Goal: Information Seeking & Learning: Find specific fact

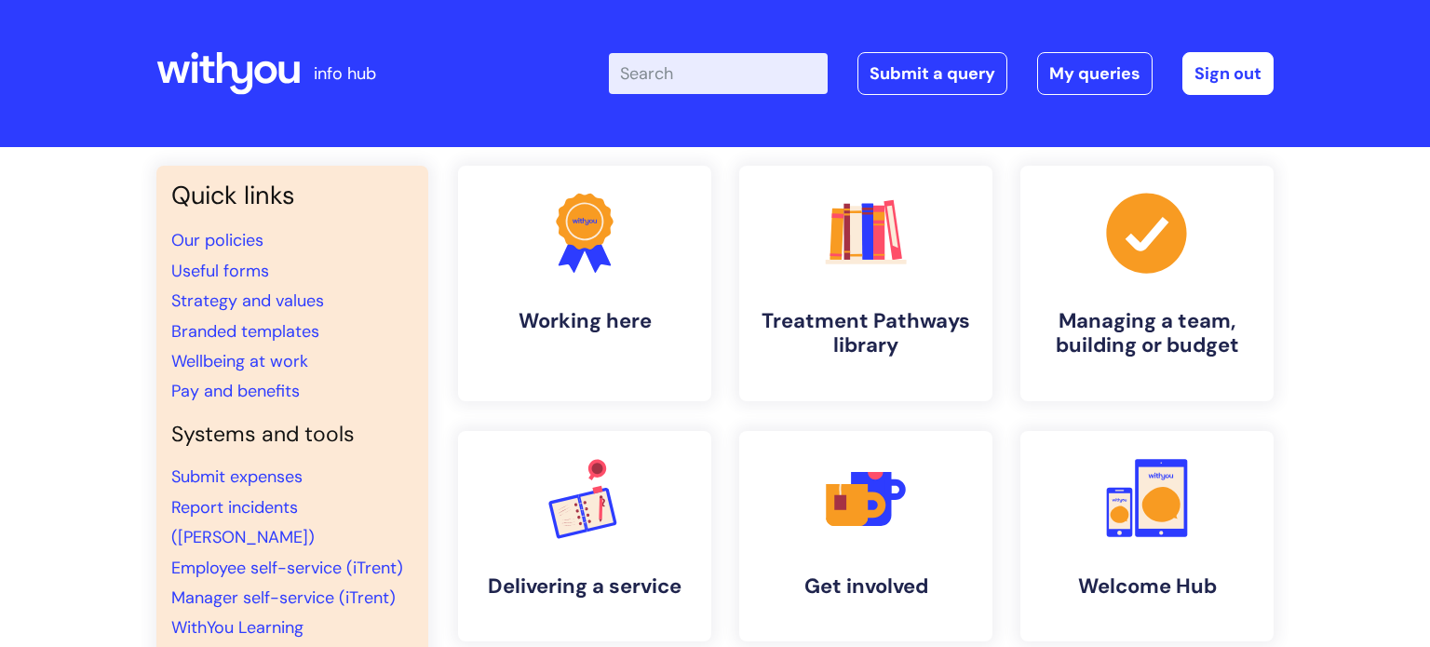
click at [664, 71] on input "Enter your search term here..." at bounding box center [718, 73] width 219 height 41
type input "flexible work"
click button "Search" at bounding box center [0, 0] width 0 height 0
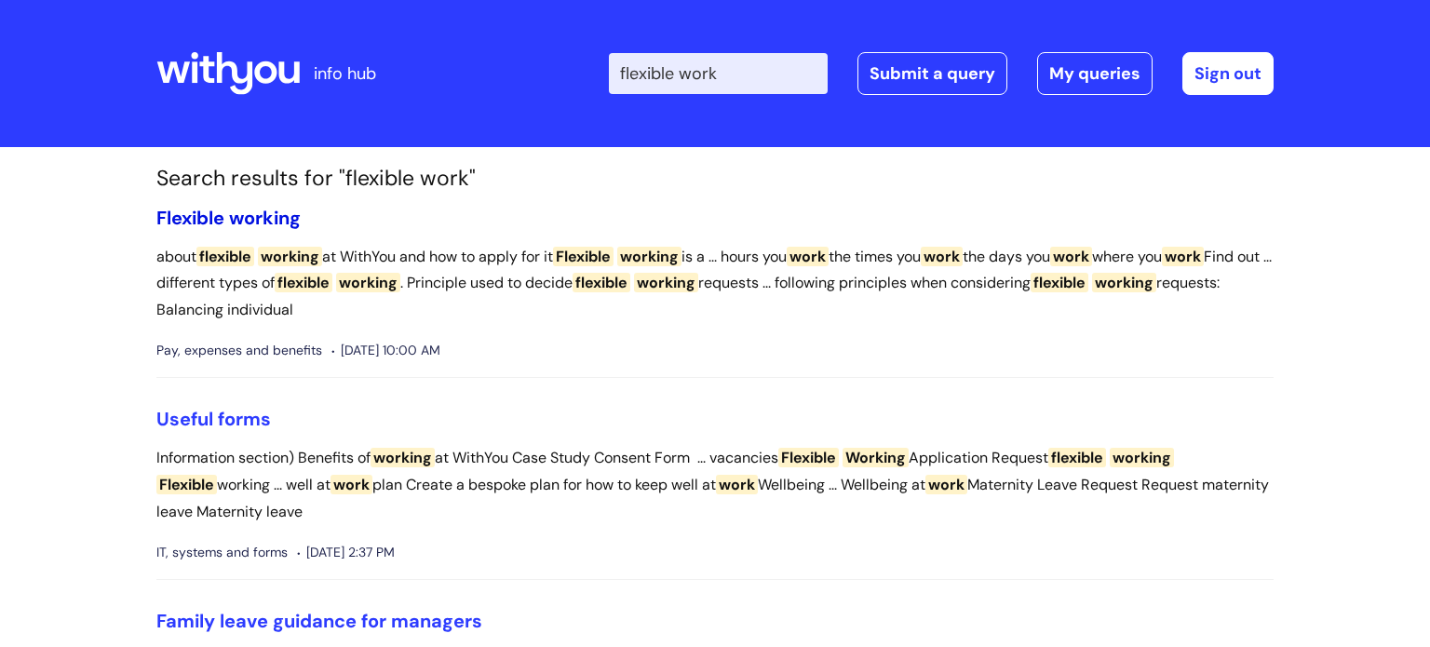
click at [263, 224] on span "working" at bounding box center [265, 218] width 72 height 24
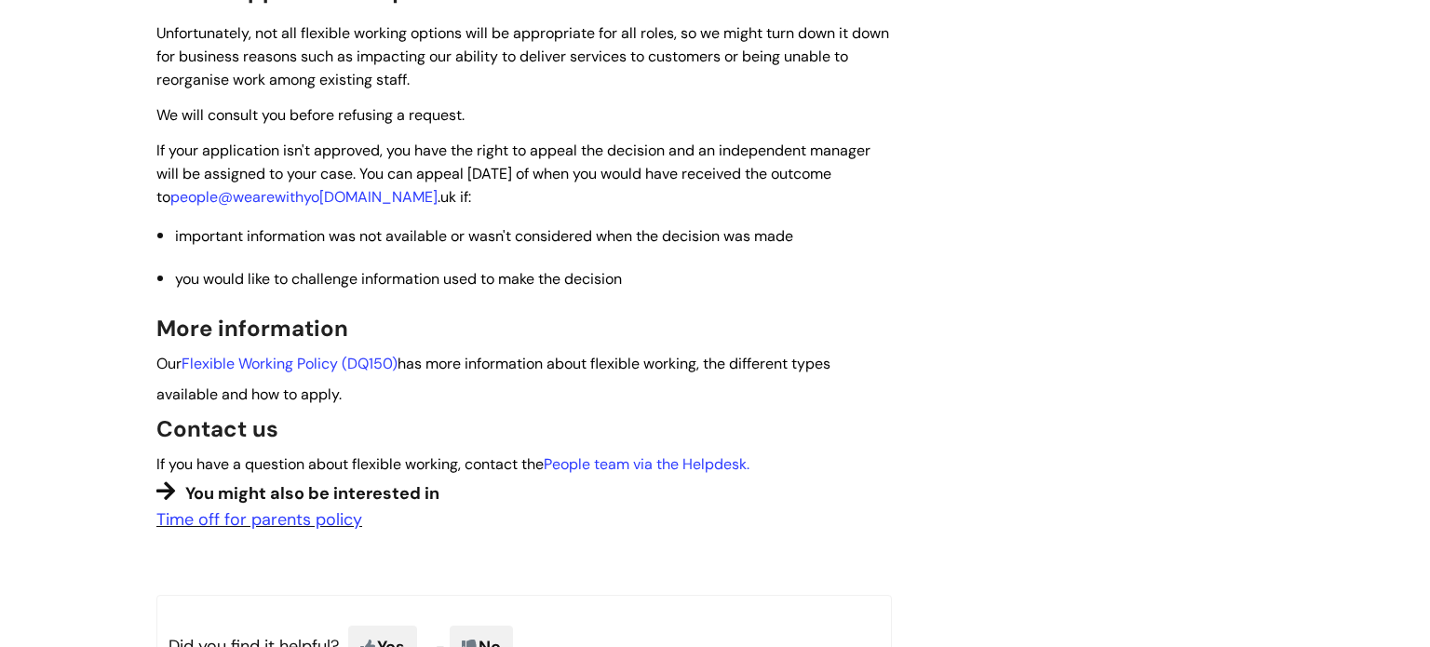
scroll to position [1643, 0]
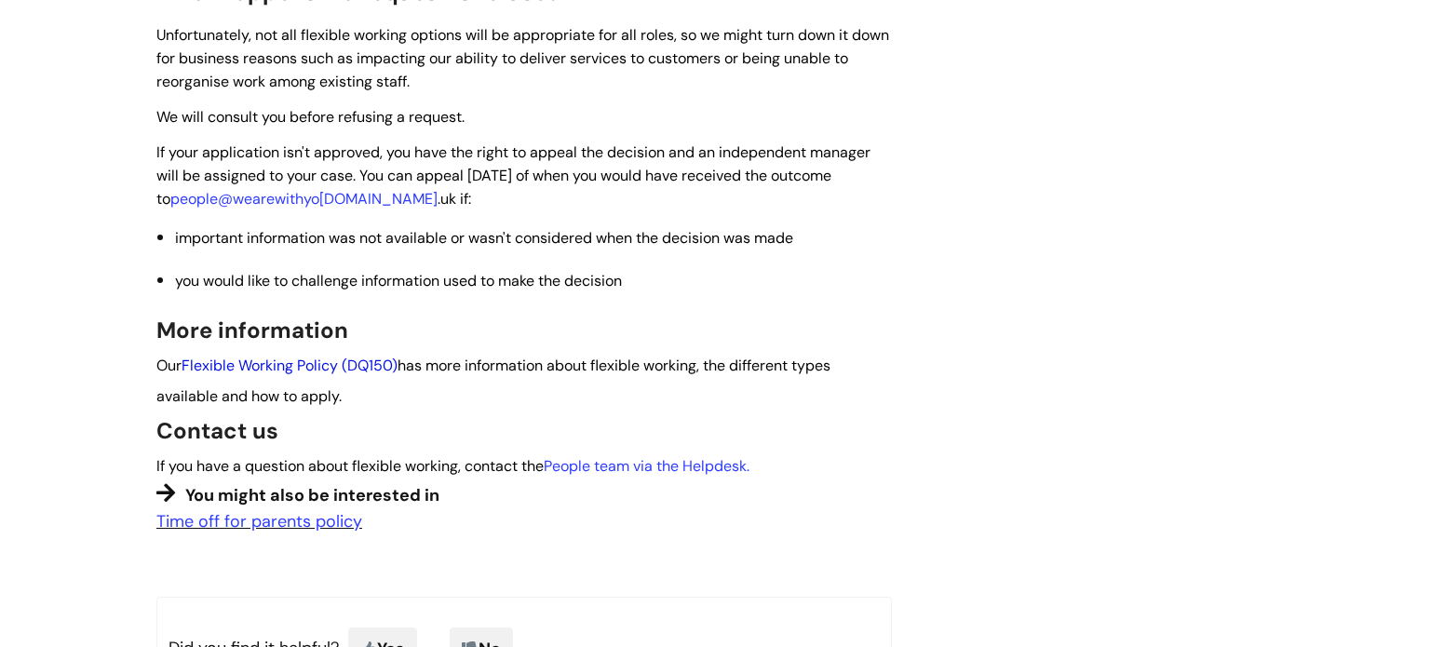
click at [341, 365] on link "Flexible Working Policy (DQ150)" at bounding box center [290, 366] width 216 height 20
